Goal: Transaction & Acquisition: Subscribe to service/newsletter

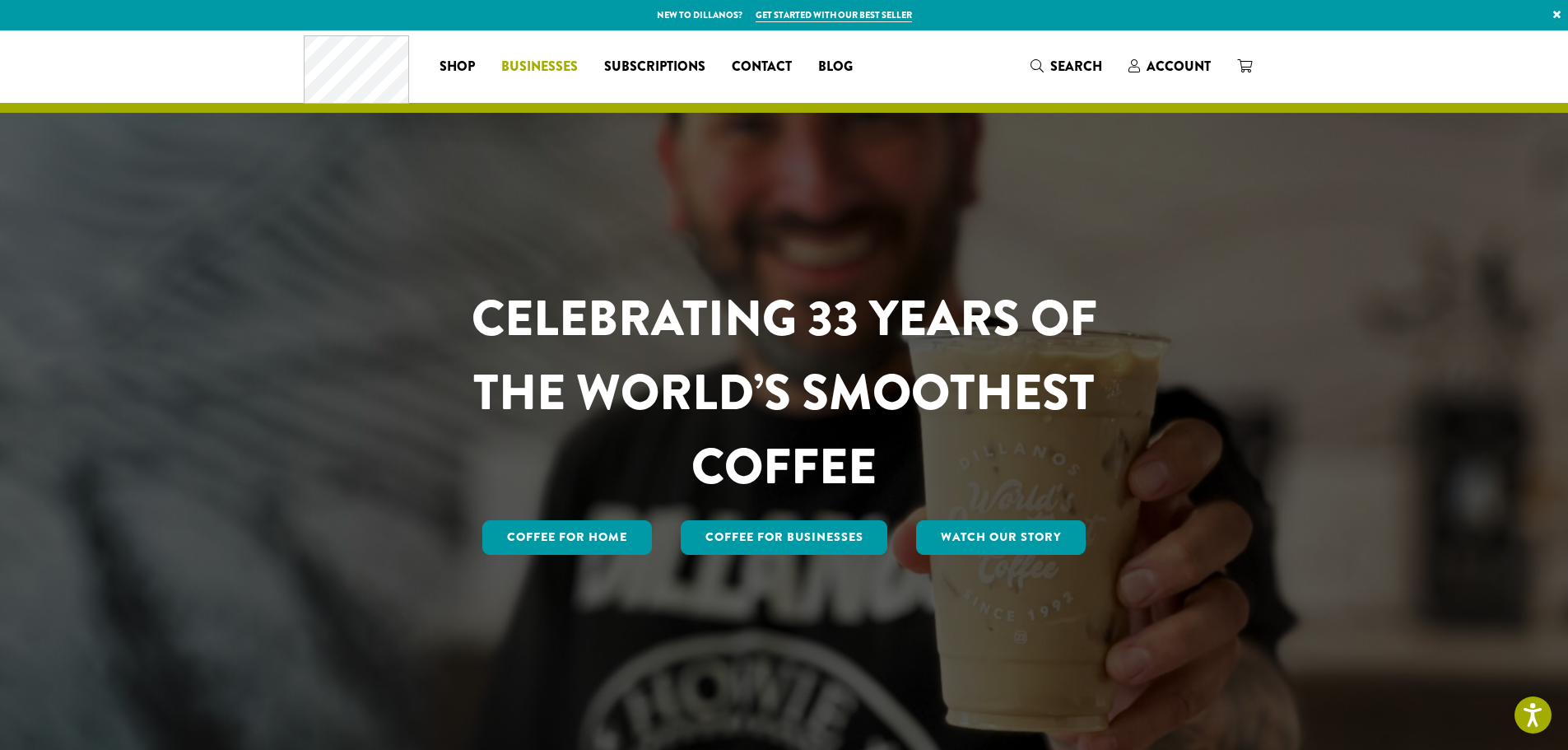
click at [548, 76] on span "Businesses" at bounding box center [540, 67] width 77 height 20
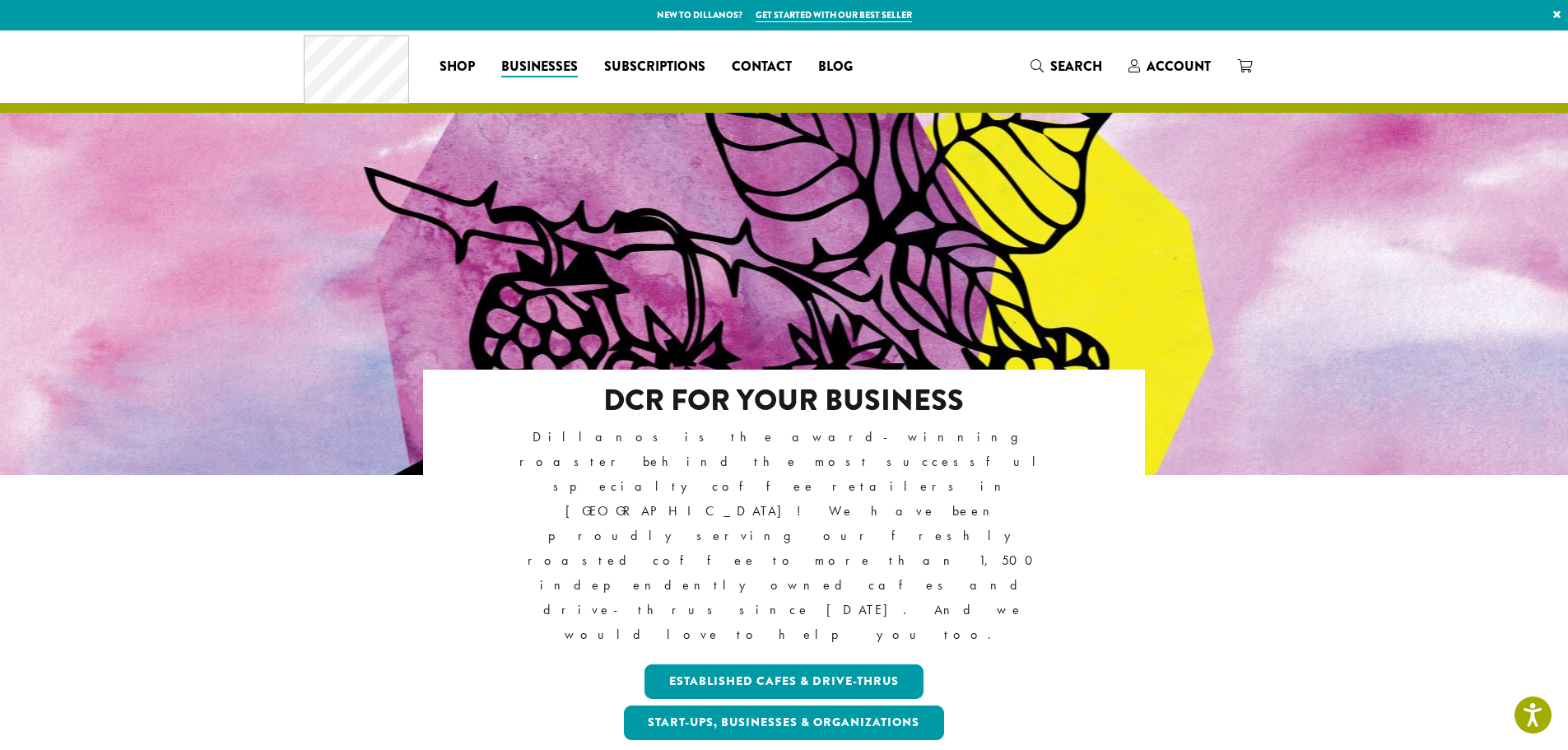
click at [654, 229] on div at bounding box center [784, 369] width 1568 height 679
click at [684, 62] on span "Subscriptions" at bounding box center [654, 67] width 102 height 20
